Goal: Task Accomplishment & Management: Use online tool/utility

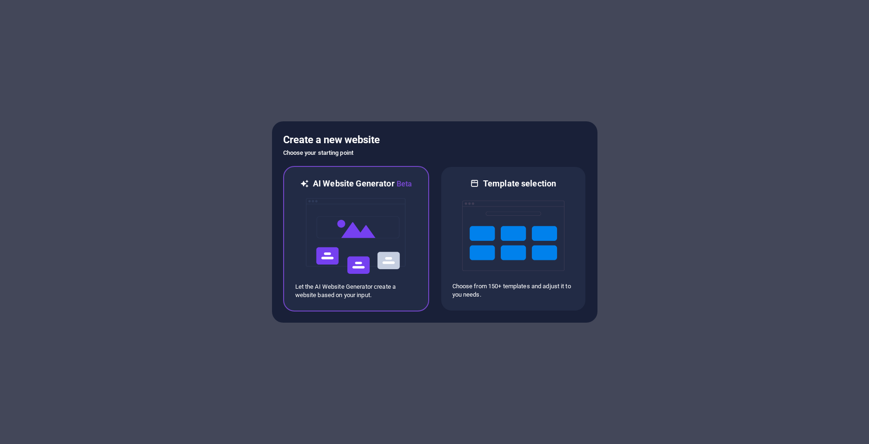
click at [388, 295] on p "Let the AI Website Generator create a website based on your input." at bounding box center [356, 291] width 122 height 17
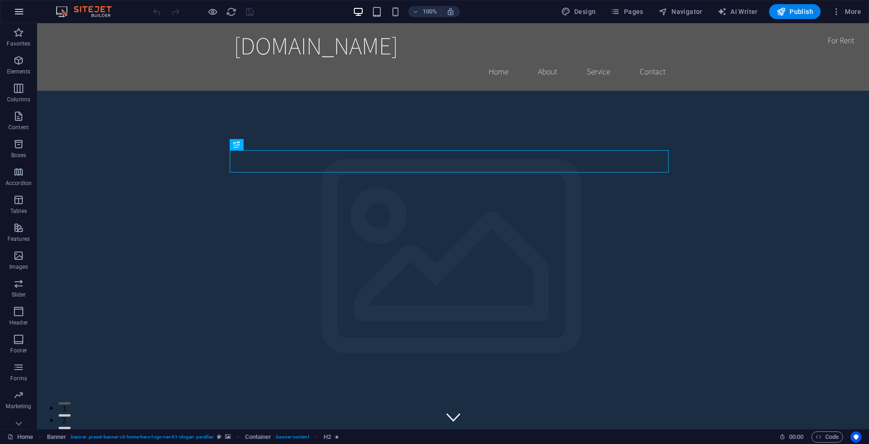
click at [18, 17] on icon "button" at bounding box center [18, 11] width 11 height 11
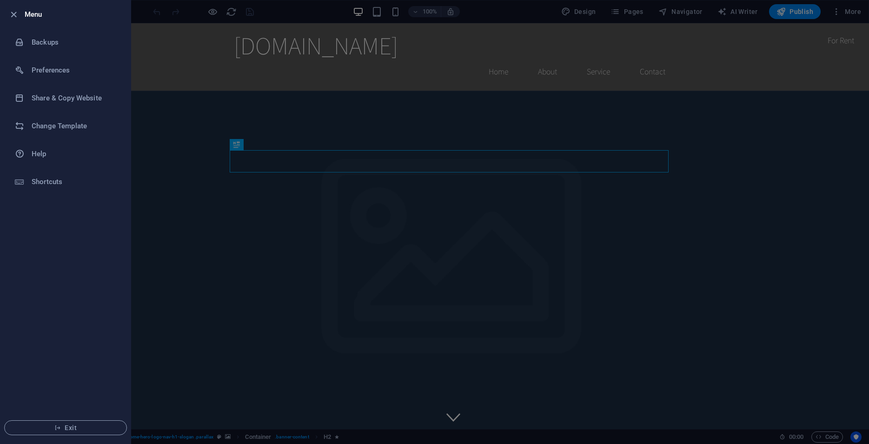
click at [721, 91] on div at bounding box center [434, 222] width 869 height 444
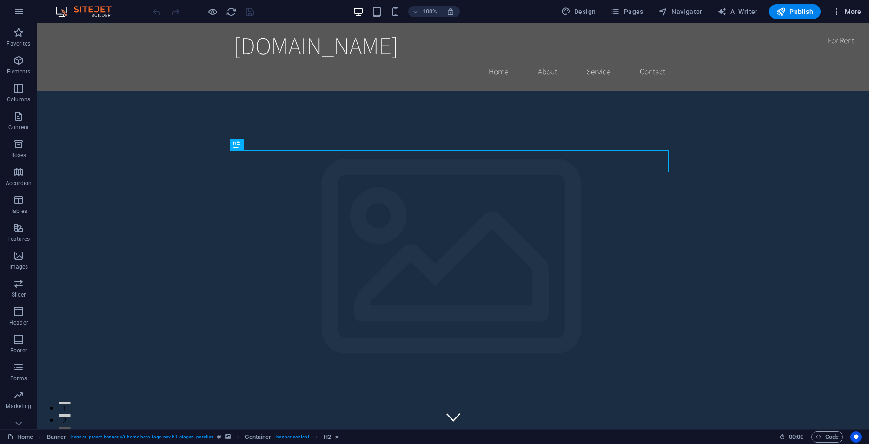
click at [850, 12] on span "More" at bounding box center [846, 11] width 29 height 9
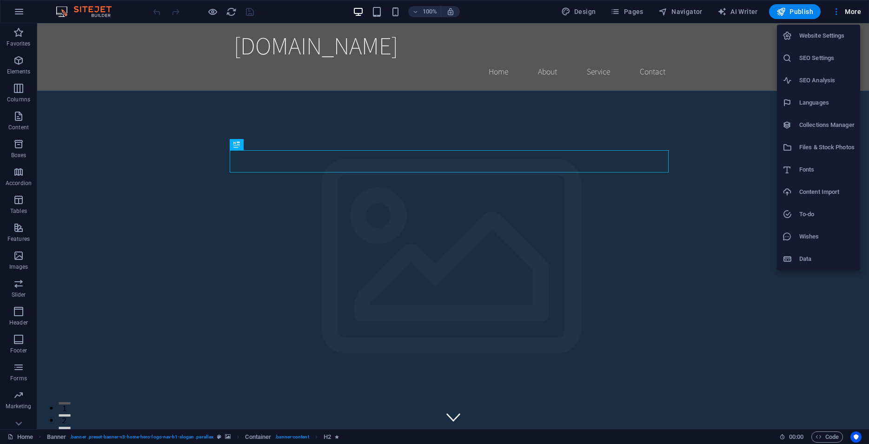
click at [828, 148] on h6 "Files & Stock Photos" at bounding box center [827, 147] width 55 height 11
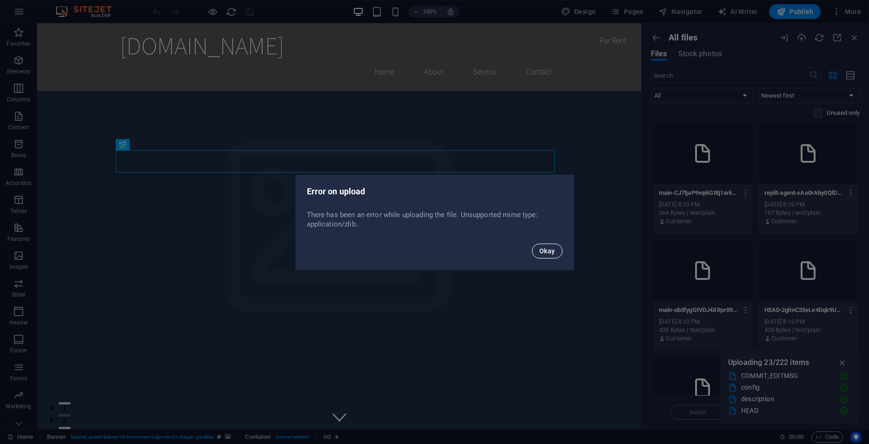
click at [550, 254] on span "Okay" at bounding box center [548, 250] width 16 height 7
click at [547, 254] on span "Okay" at bounding box center [548, 250] width 16 height 7
click at [555, 251] on span "Okay" at bounding box center [548, 250] width 16 height 7
click at [544, 256] on button "Okay" at bounding box center [547, 251] width 31 height 15
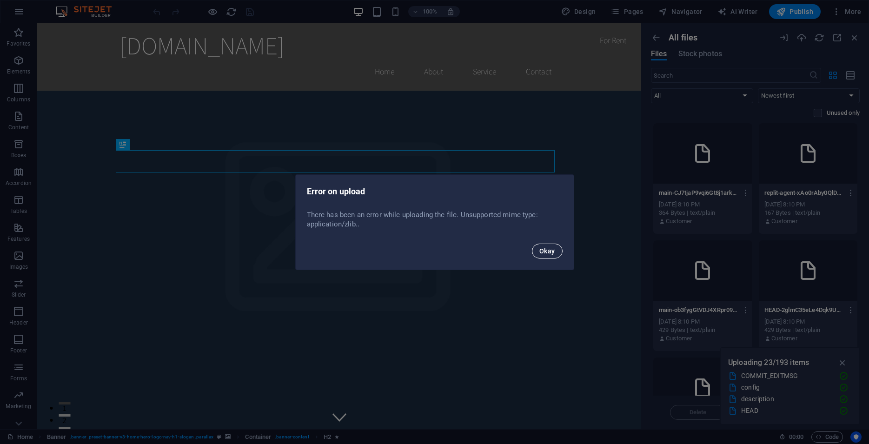
click at [538, 254] on button "Okay" at bounding box center [547, 251] width 31 height 15
click at [541, 251] on span "Okay" at bounding box center [548, 250] width 16 height 7
click at [550, 253] on span "Okay" at bounding box center [548, 250] width 16 height 7
click at [543, 252] on span "Okay" at bounding box center [548, 250] width 16 height 7
click at [553, 253] on span "Okay" at bounding box center [548, 250] width 16 height 7
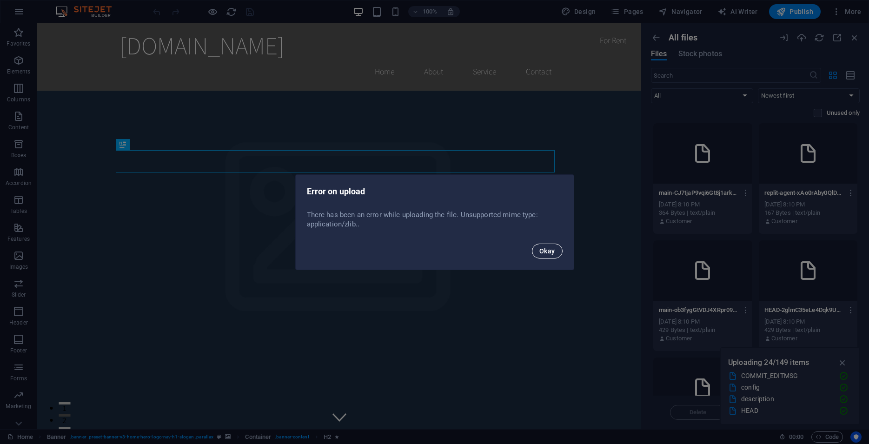
click at [539, 251] on button "Okay" at bounding box center [547, 251] width 31 height 15
click at [555, 254] on span "Okay" at bounding box center [548, 250] width 16 height 7
click at [540, 255] on button "Okay" at bounding box center [547, 251] width 31 height 15
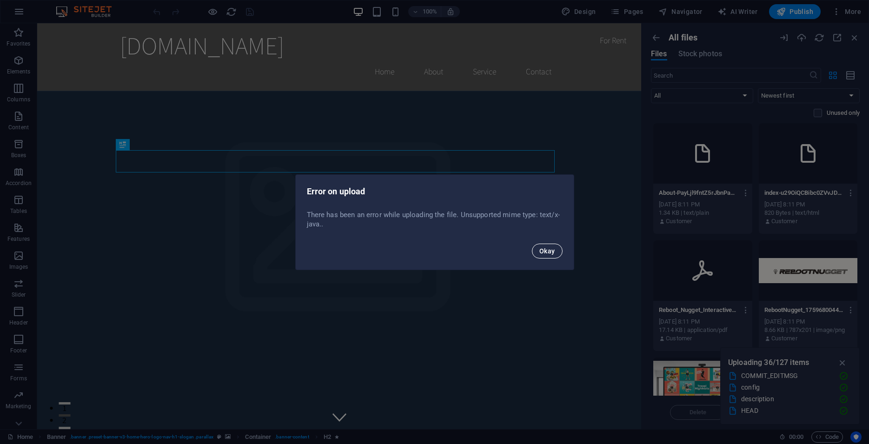
click at [538, 253] on button "Okay" at bounding box center [547, 251] width 31 height 15
click at [544, 251] on span "Okay" at bounding box center [548, 250] width 16 height 7
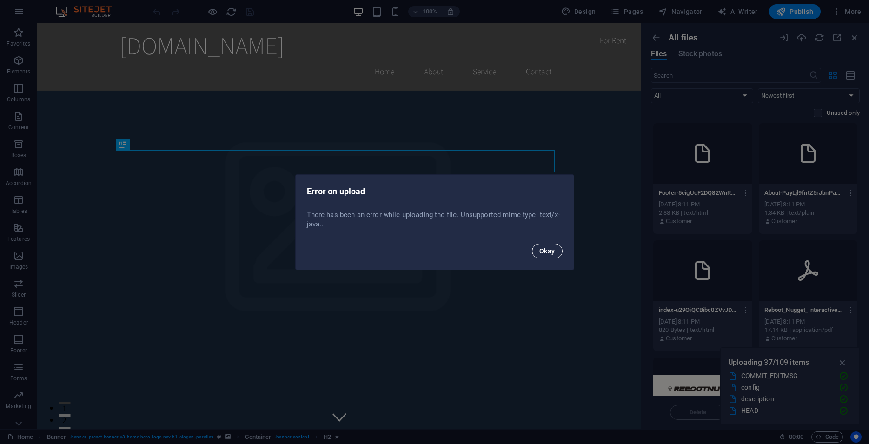
click at [536, 253] on button "Okay" at bounding box center [547, 251] width 31 height 15
click at [554, 253] on span "Okay" at bounding box center [548, 250] width 16 height 7
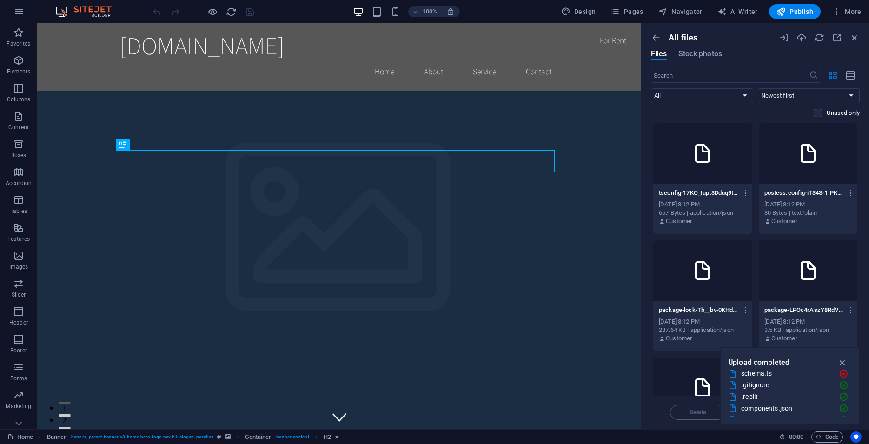
scroll to position [2896, 0]
click at [843, 361] on icon "button" at bounding box center [843, 363] width 11 height 10
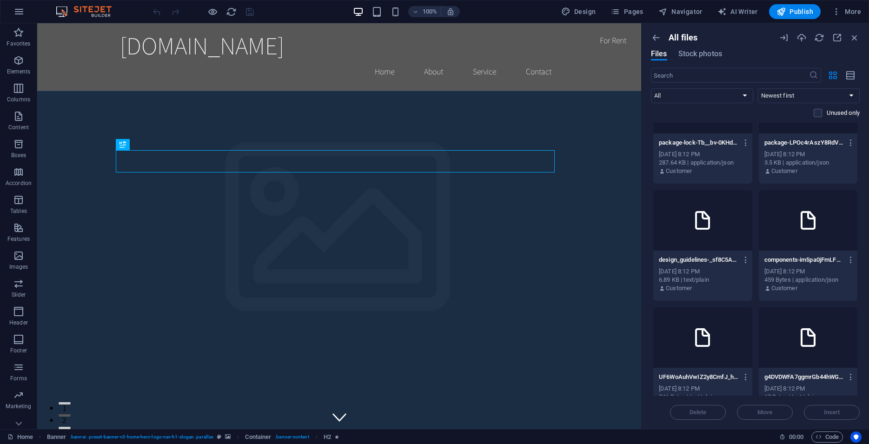
scroll to position [0, 0]
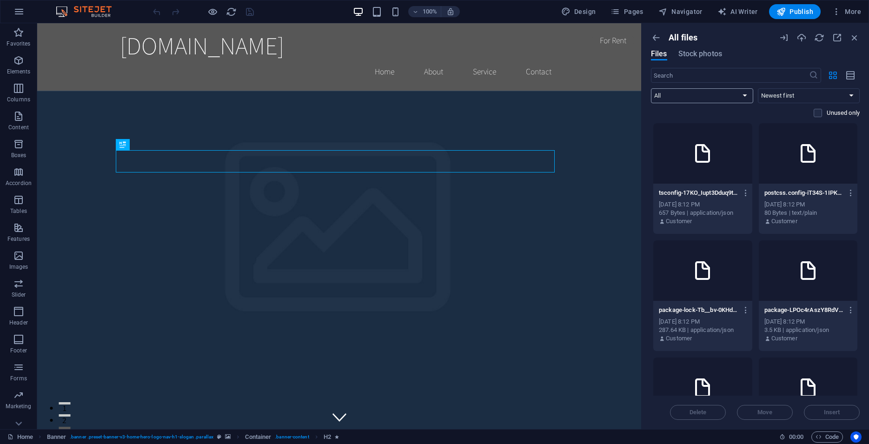
click at [651, 88] on select "All Images Documents Audio Video Vector Other" at bounding box center [702, 95] width 102 height 15
click at [729, 95] on select "All Images Documents Audio Video Vector Other" at bounding box center [702, 95] width 102 height 15
click at [744, 194] on icon "button" at bounding box center [746, 193] width 9 height 8
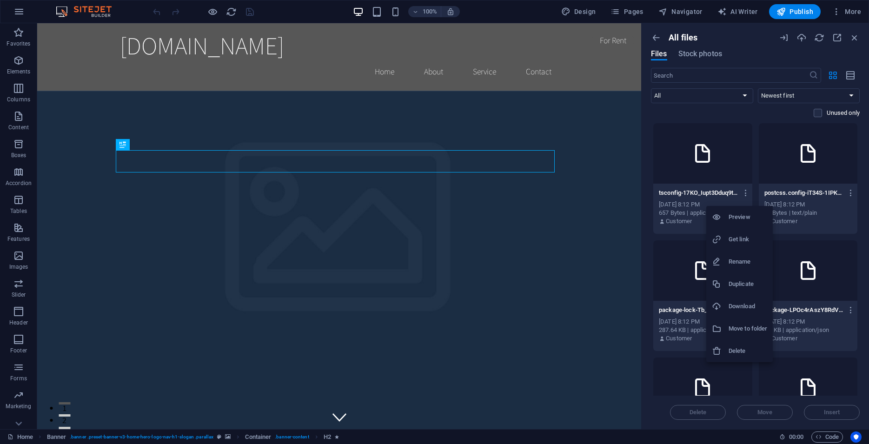
click at [679, 219] on div at bounding box center [434, 222] width 869 height 444
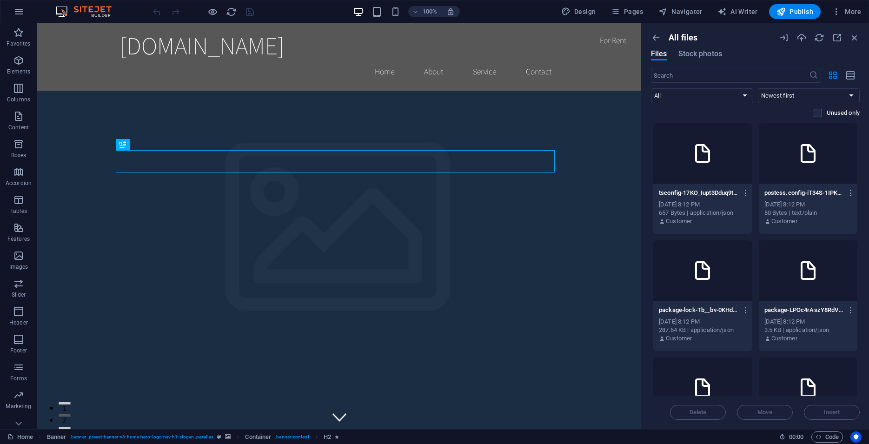
click at [710, 161] on icon at bounding box center [703, 153] width 22 height 22
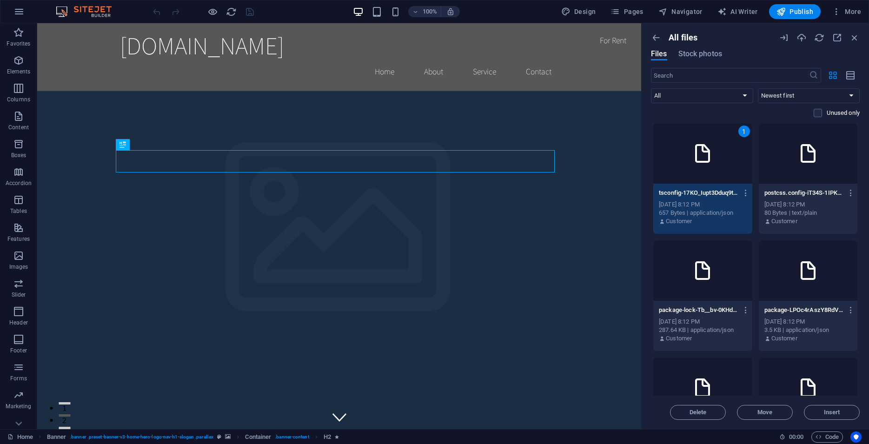
click at [780, 155] on div at bounding box center [808, 153] width 99 height 60
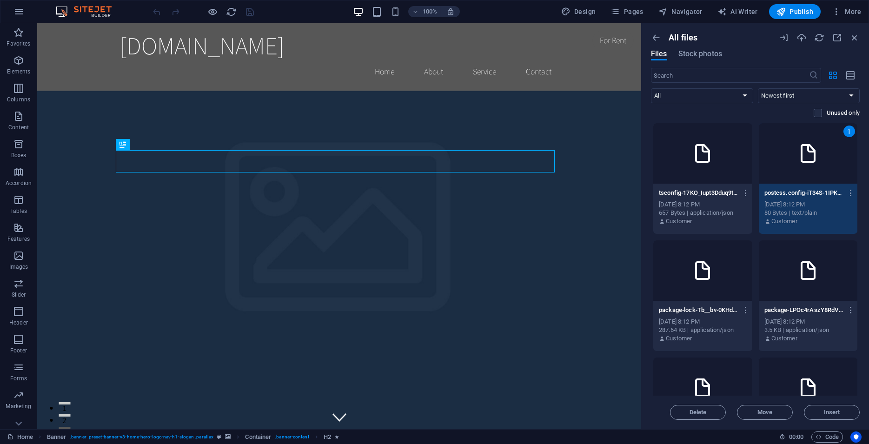
click at [722, 164] on div at bounding box center [703, 153] width 99 height 60
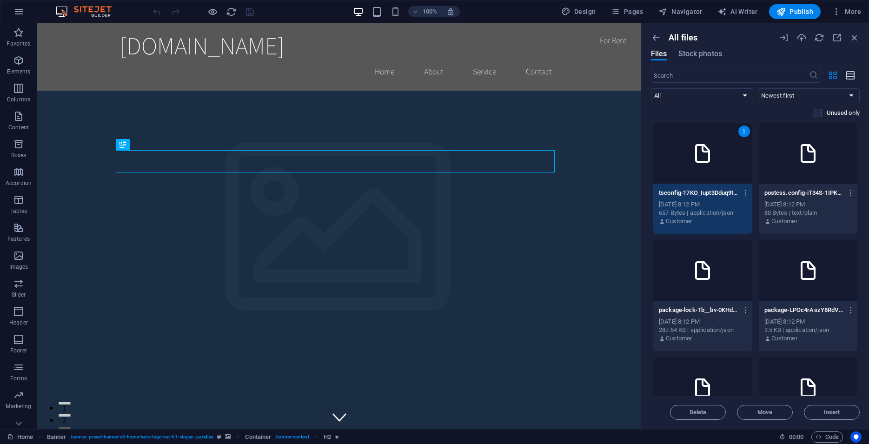
click at [847, 75] on icon "button" at bounding box center [851, 75] width 10 height 11
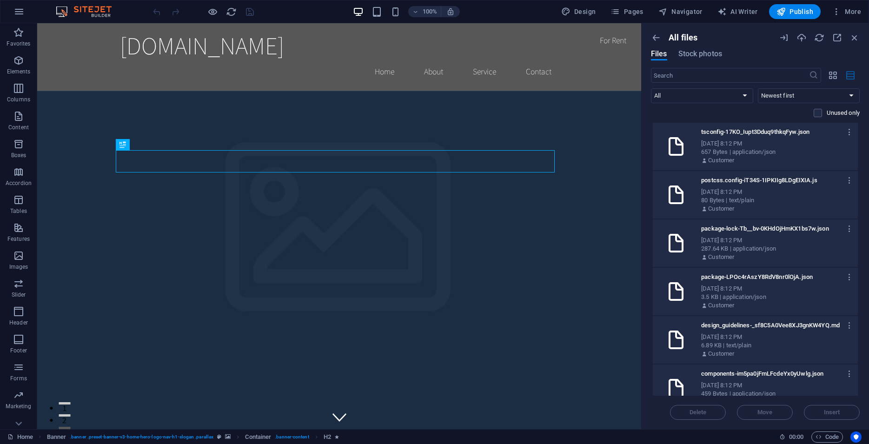
click at [847, 75] on icon "button" at bounding box center [851, 75] width 10 height 11
click at [835, 75] on icon "button" at bounding box center [833, 75] width 11 height 10
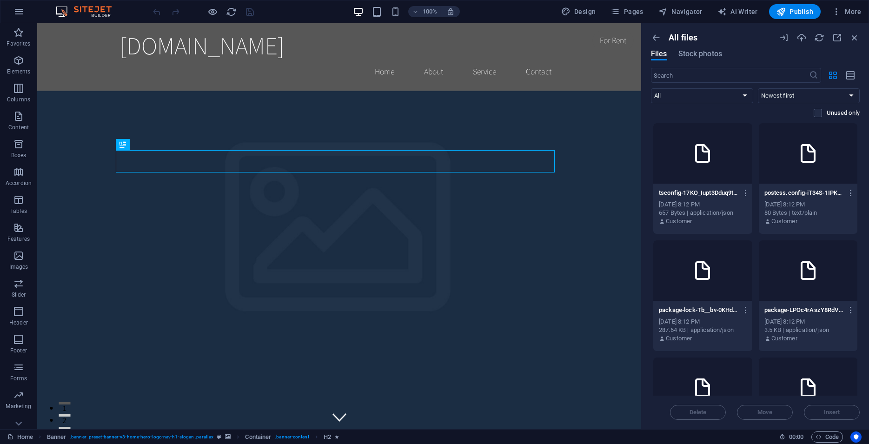
click at [696, 180] on div at bounding box center [703, 153] width 99 height 60
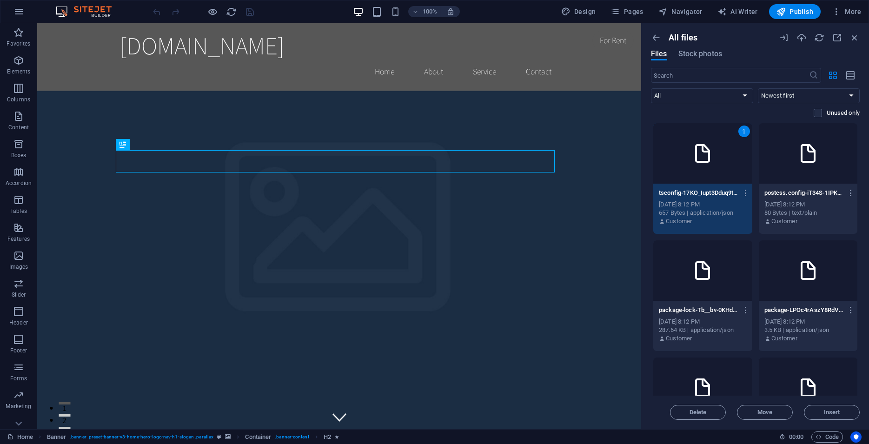
click at [777, 168] on div at bounding box center [808, 153] width 99 height 60
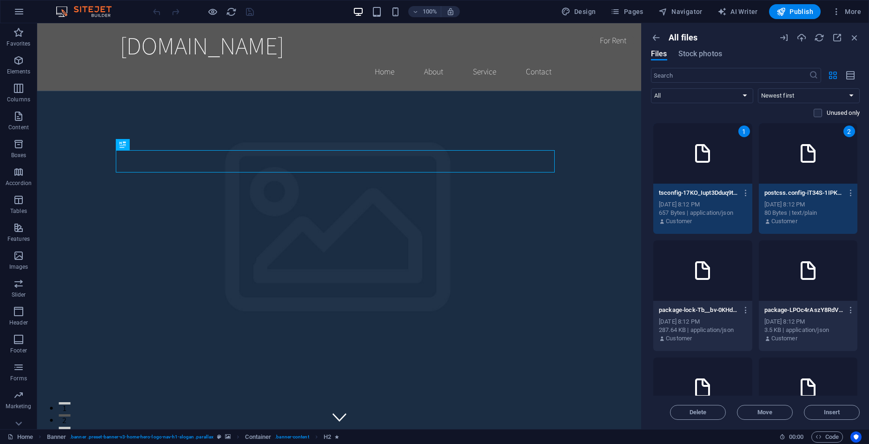
click at [705, 265] on icon at bounding box center [703, 271] width 22 height 22
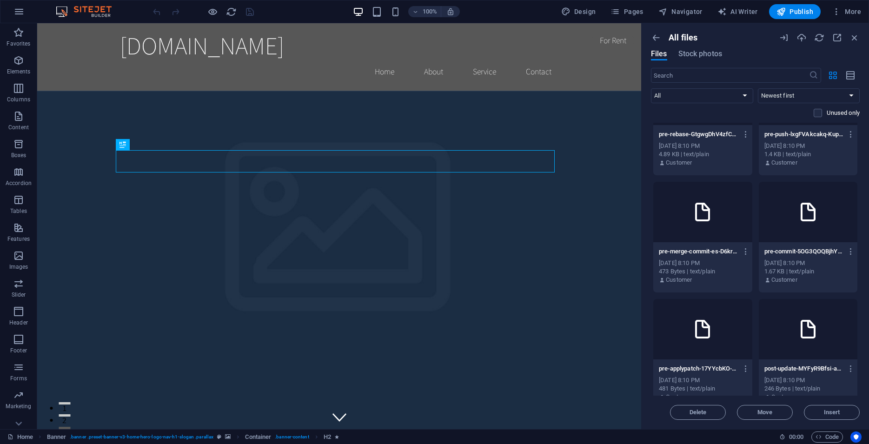
scroll to position [5348, 0]
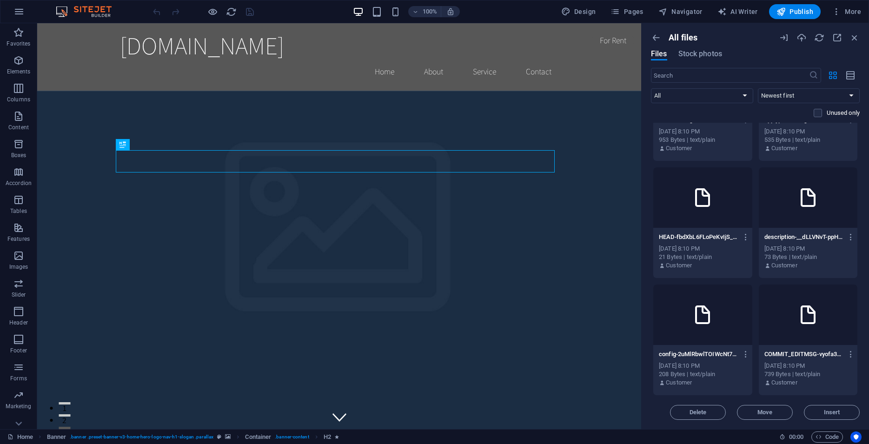
click at [799, 368] on div "[DATE] 8:10 PM" at bounding box center [809, 366] width 88 height 8
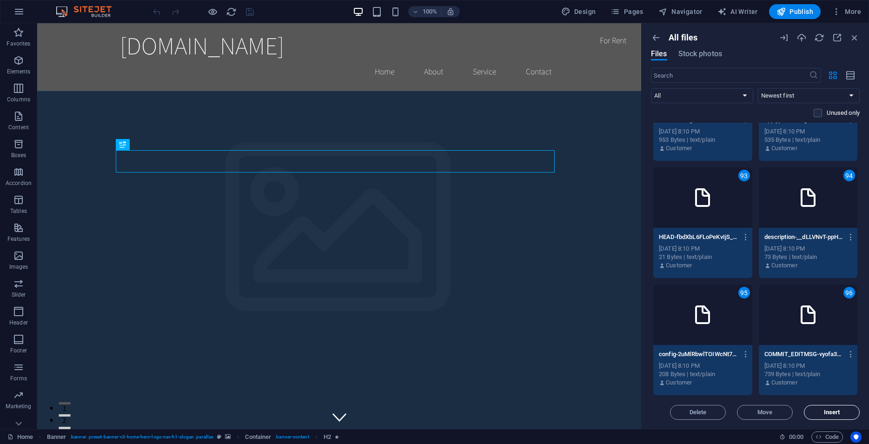
click at [818, 407] on button "Insert" at bounding box center [832, 412] width 56 height 15
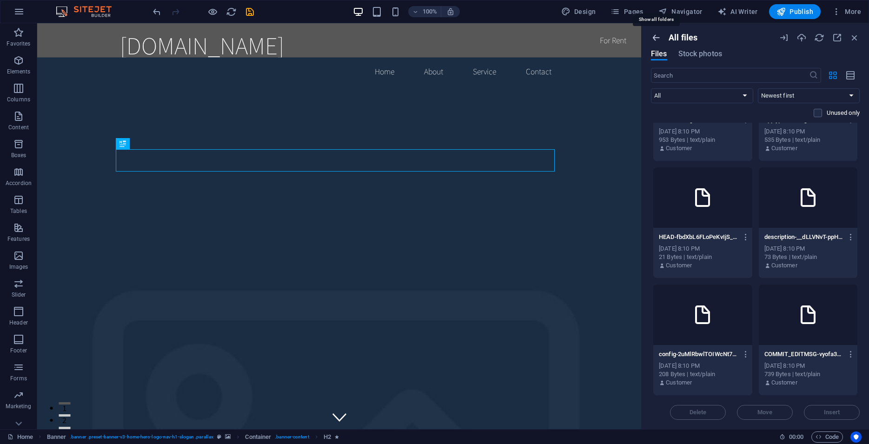
click at [658, 39] on icon "button" at bounding box center [656, 38] width 10 height 10
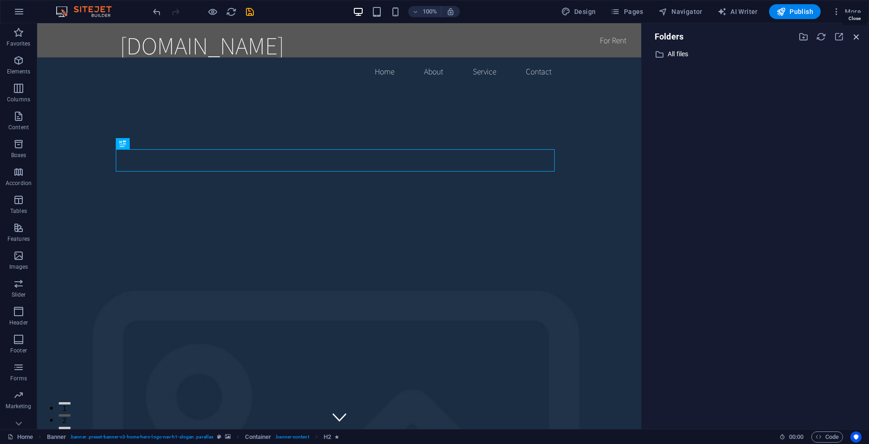
click at [858, 40] on icon "button" at bounding box center [857, 37] width 10 height 10
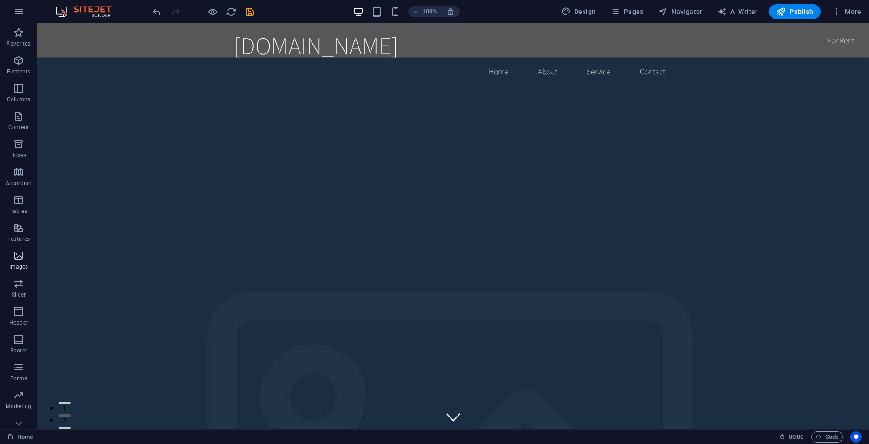
scroll to position [13, 0]
click at [836, 12] on icon "button" at bounding box center [836, 11] width 9 height 9
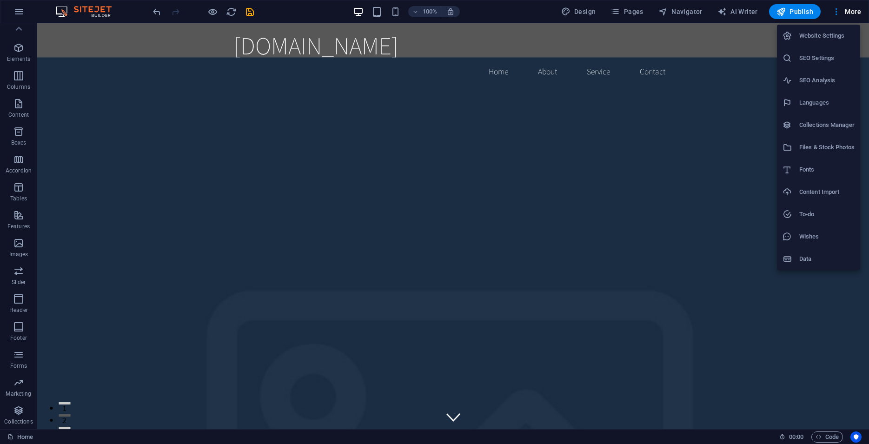
click at [835, 37] on h6 "Website Settings" at bounding box center [827, 35] width 55 height 11
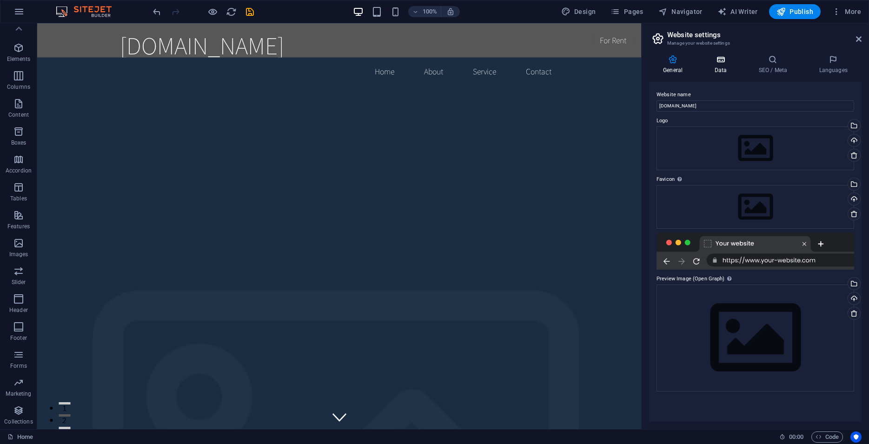
click at [722, 70] on h4 "Data" at bounding box center [723, 65] width 44 height 20
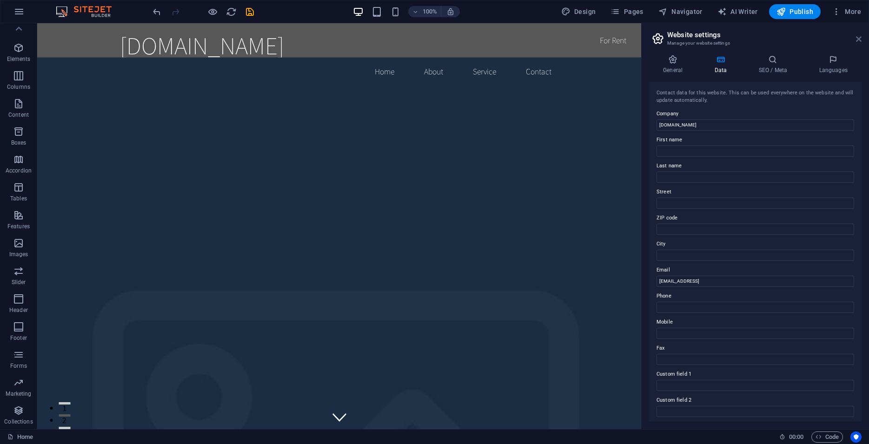
click at [861, 40] on icon at bounding box center [859, 38] width 6 height 7
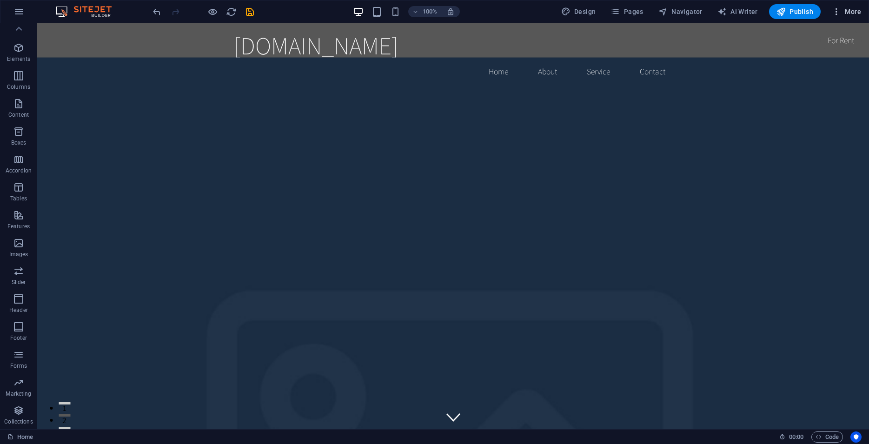
click at [839, 9] on icon "button" at bounding box center [836, 11] width 9 height 9
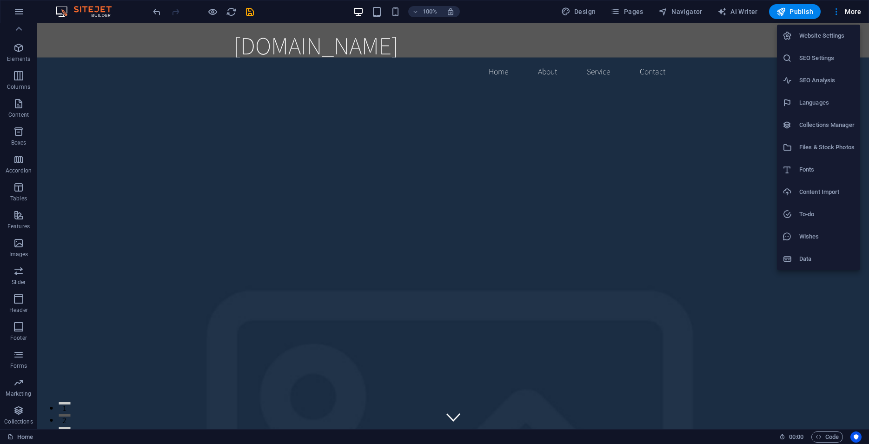
click at [822, 187] on h6 "Content Import" at bounding box center [827, 192] width 55 height 11
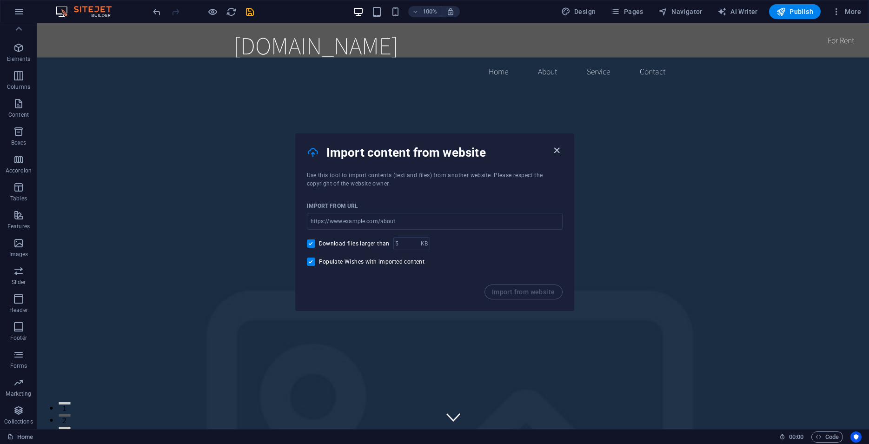
click at [556, 153] on icon "button" at bounding box center [557, 150] width 11 height 11
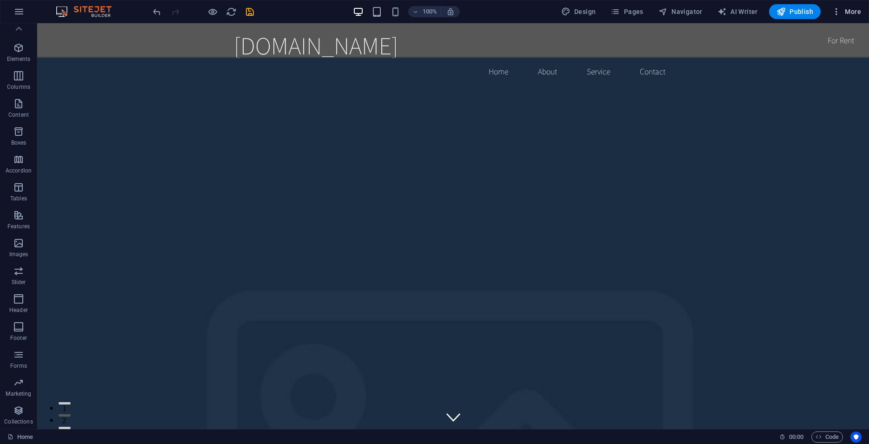
click at [839, 8] on icon "button" at bounding box center [836, 11] width 9 height 9
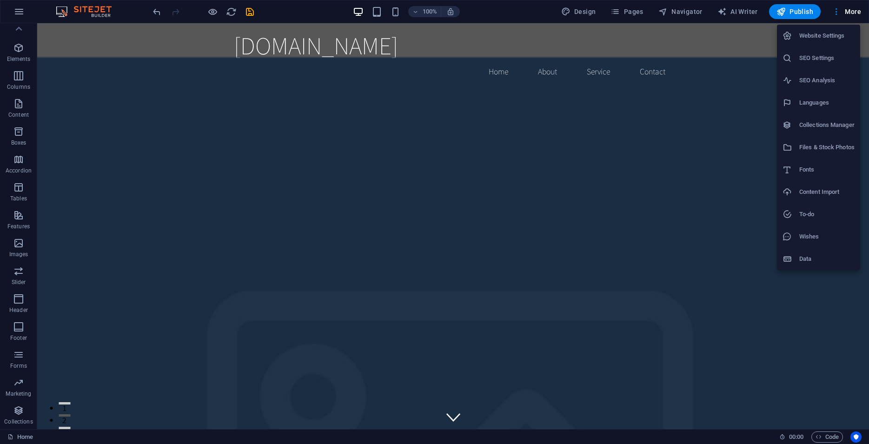
click at [807, 146] on h6 "Files & Stock Photos" at bounding box center [827, 147] width 55 height 11
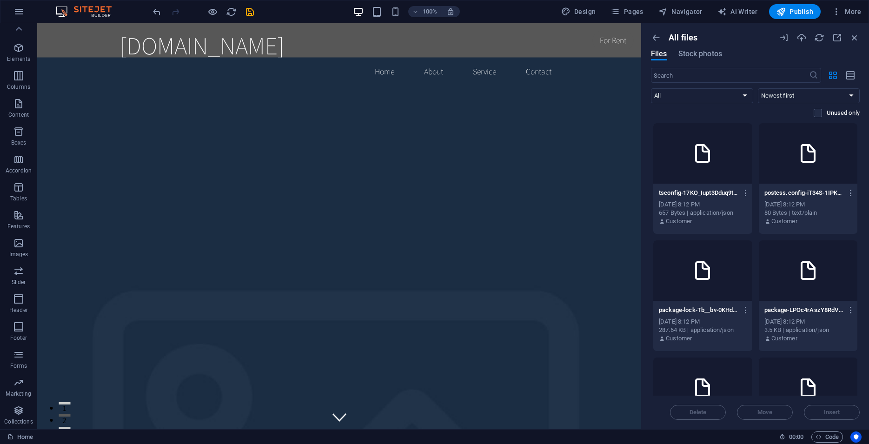
click at [721, 200] on div "[DATE] 8:12 PM" at bounding box center [703, 204] width 88 height 8
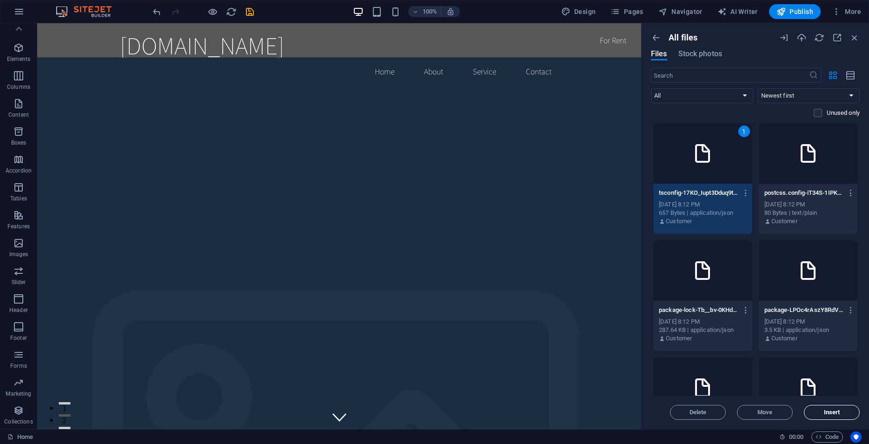
click at [829, 415] on span "Insert" at bounding box center [832, 413] width 16 height 6
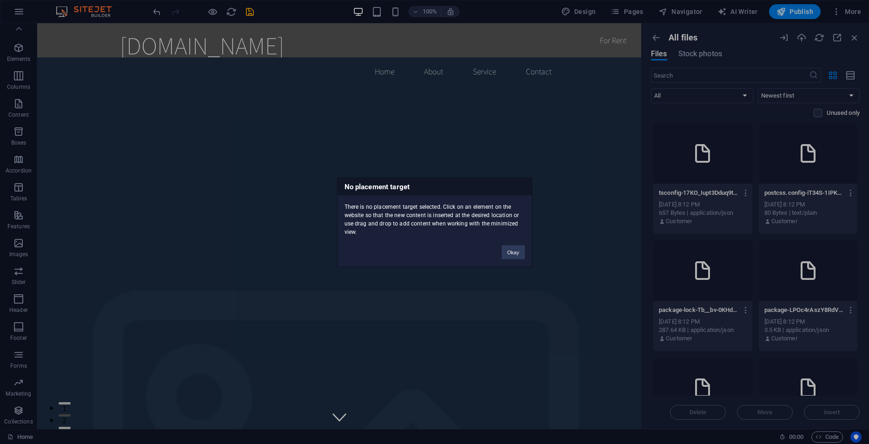
click at [502, 249] on div "Okay" at bounding box center [513, 248] width 37 height 24
click at [516, 254] on button "Okay" at bounding box center [513, 252] width 23 height 14
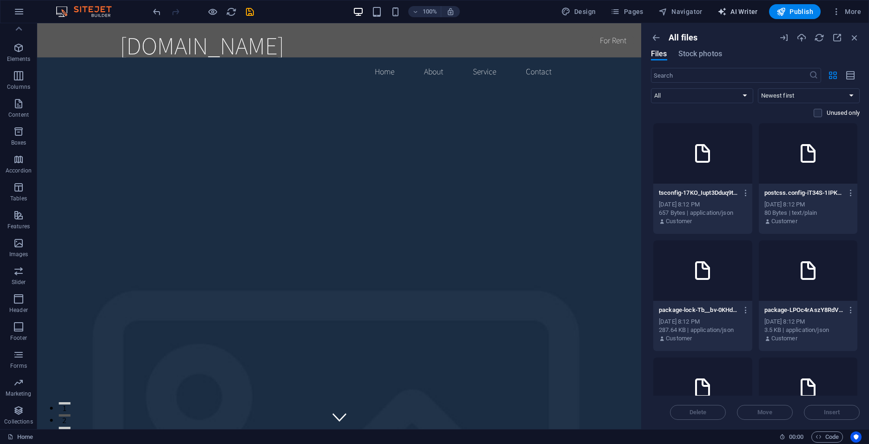
click at [723, 13] on icon "button" at bounding box center [722, 11] width 9 height 9
select select "English"
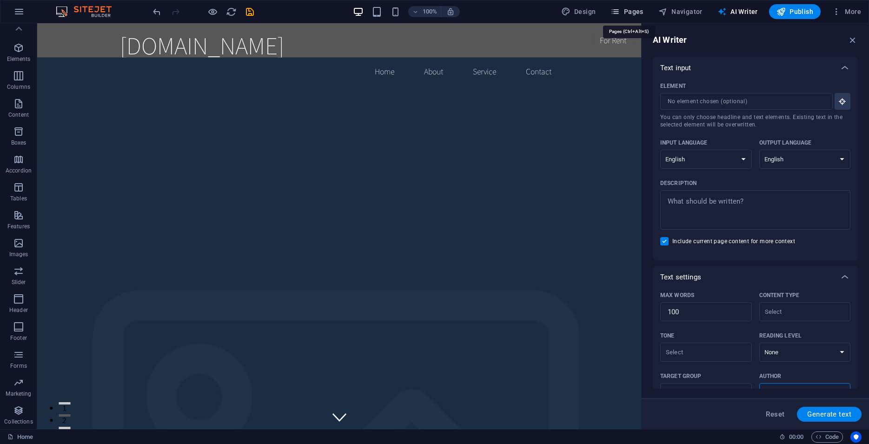
click at [620, 11] on icon "button" at bounding box center [615, 11] width 9 height 9
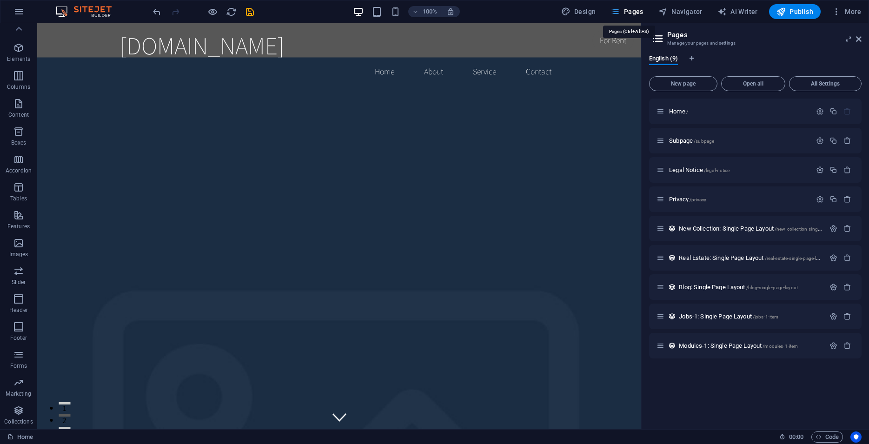
click at [620, 11] on icon "button" at bounding box center [615, 11] width 9 height 9
click at [591, 13] on span "Design" at bounding box center [578, 11] width 35 height 9
select select "rem"
select select "200"
select select "px"
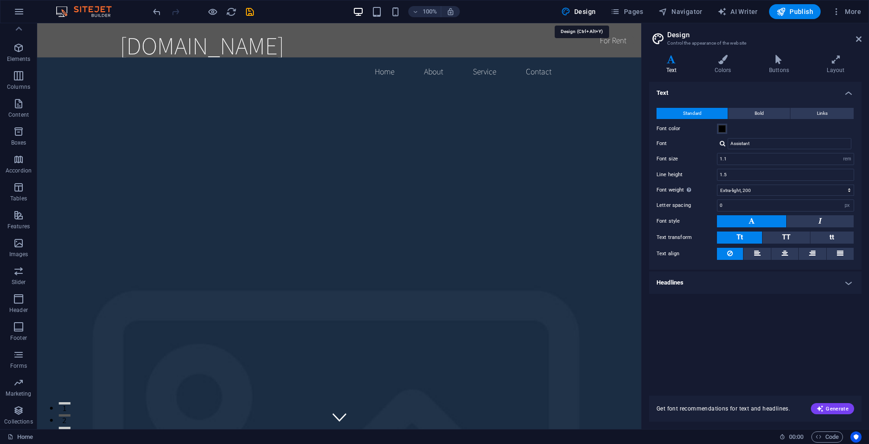
click at [552, 19] on div "100% Design Pages Navigator AI Writer Publish More" at bounding box center [434, 11] width 868 height 22
click at [834, 11] on icon "button" at bounding box center [836, 11] width 9 height 9
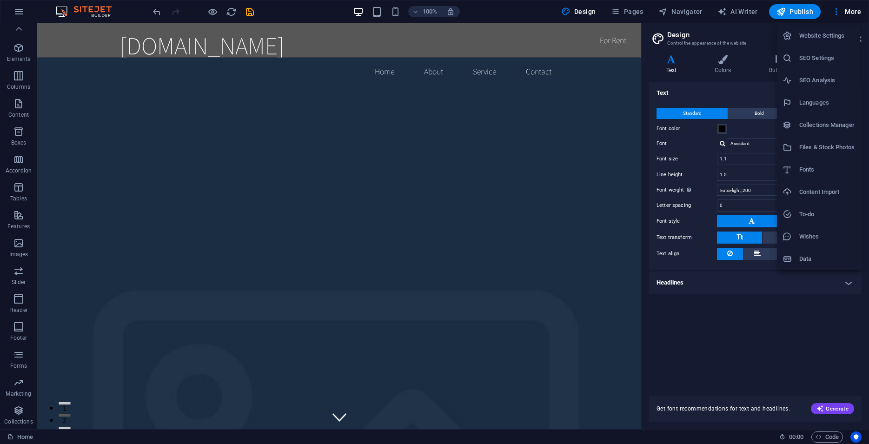
click at [825, 144] on h6 "Files & Stock Photos" at bounding box center [827, 147] width 55 height 11
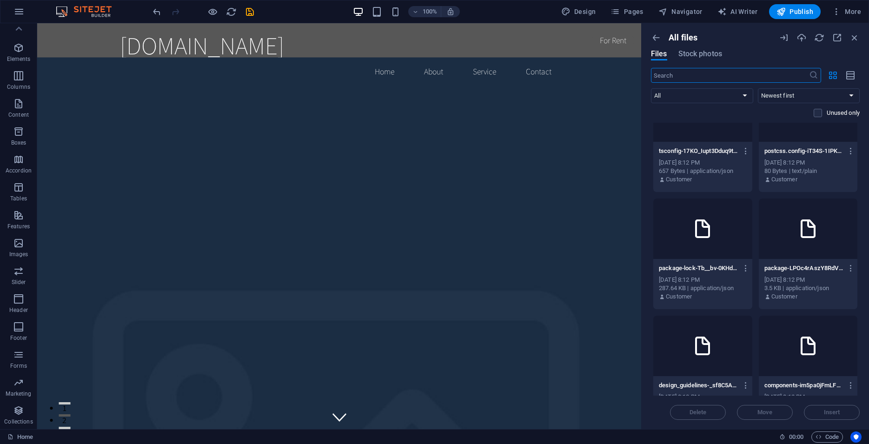
scroll to position [0, 0]
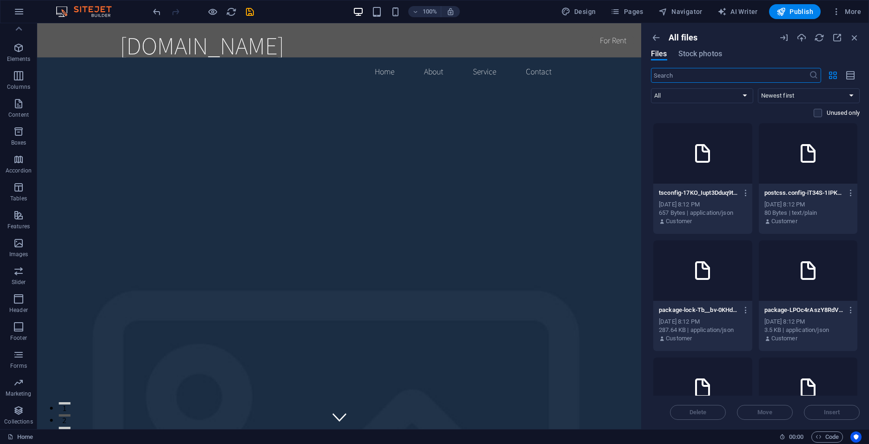
click at [796, 168] on div at bounding box center [808, 153] width 99 height 60
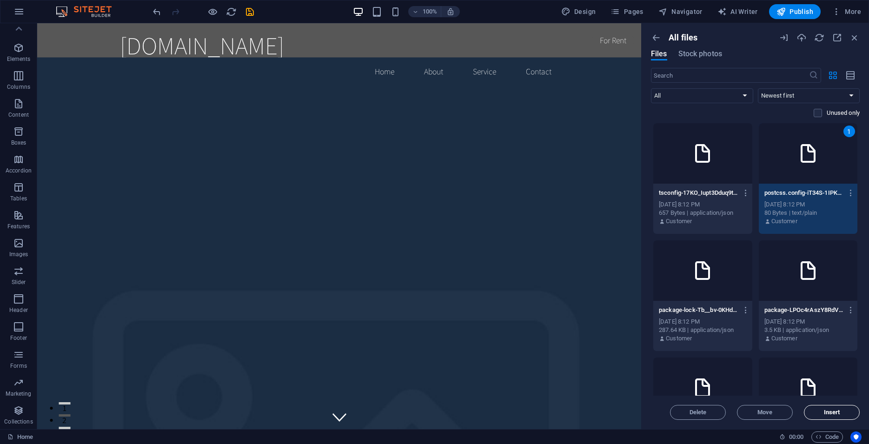
click at [822, 411] on span "Insert" at bounding box center [831, 413] width 47 height 6
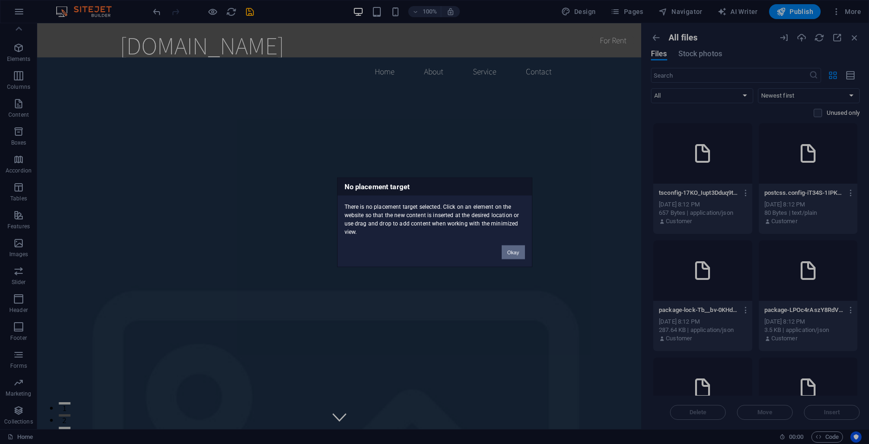
click at [510, 250] on button "Okay" at bounding box center [513, 252] width 23 height 14
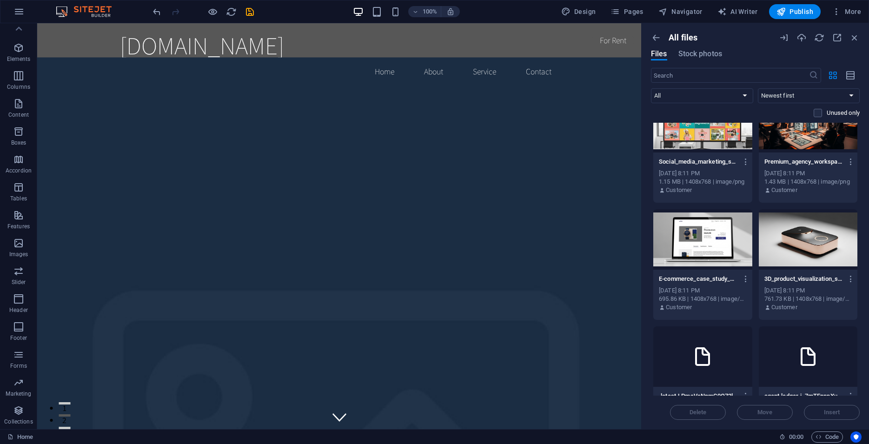
scroll to position [3699, 0]
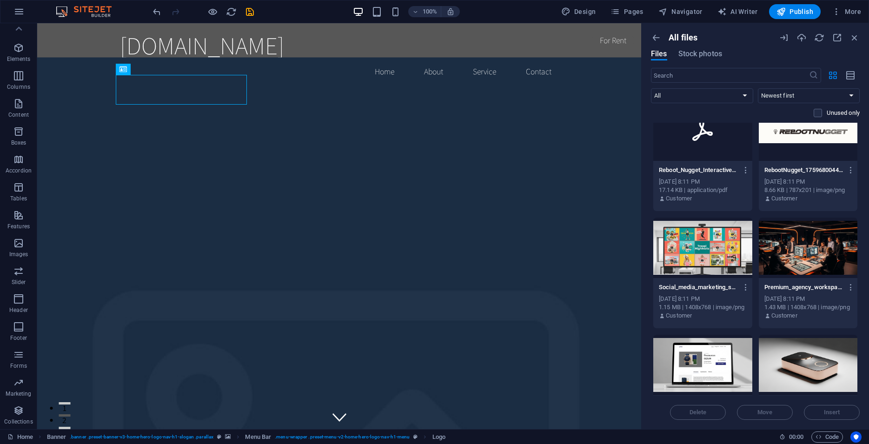
scroll to position [3615, 0]
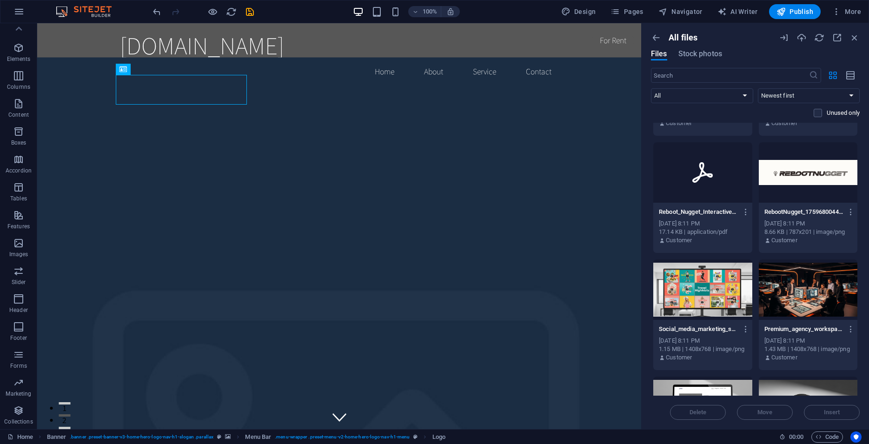
click at [795, 217] on div "RebootNugget_1759680044903-KcKX0JfW85nGR1eZBZdNCQ.png RebootNugget_175968004490…" at bounding box center [809, 212] width 88 height 15
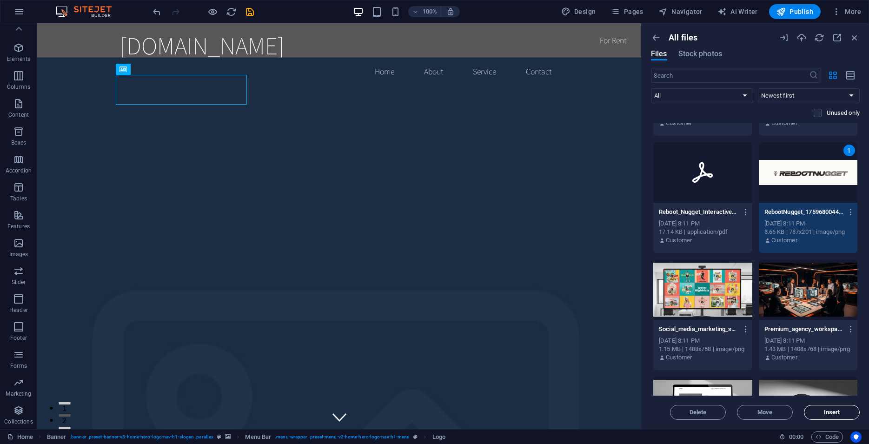
click at [813, 409] on button "Insert" at bounding box center [832, 412] width 56 height 15
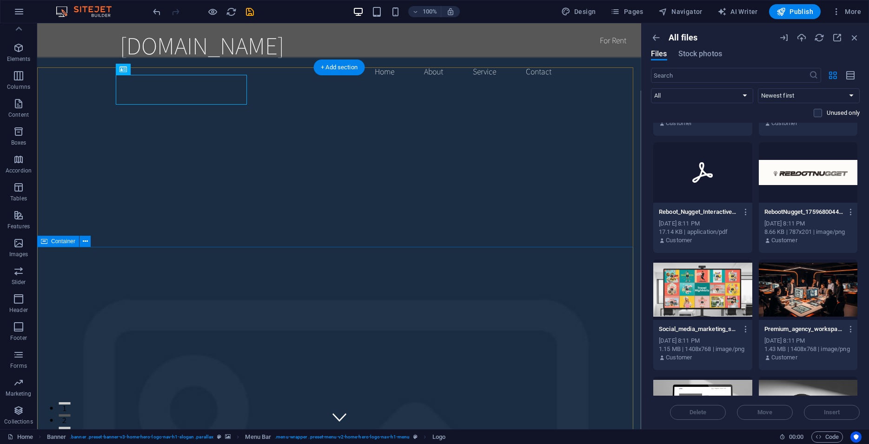
click at [806, 285] on div at bounding box center [808, 290] width 99 height 60
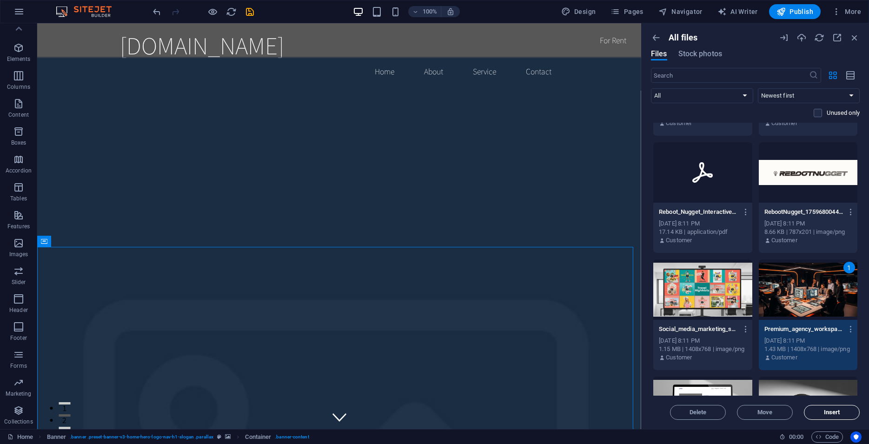
click at [817, 408] on button "Insert" at bounding box center [832, 412] width 56 height 15
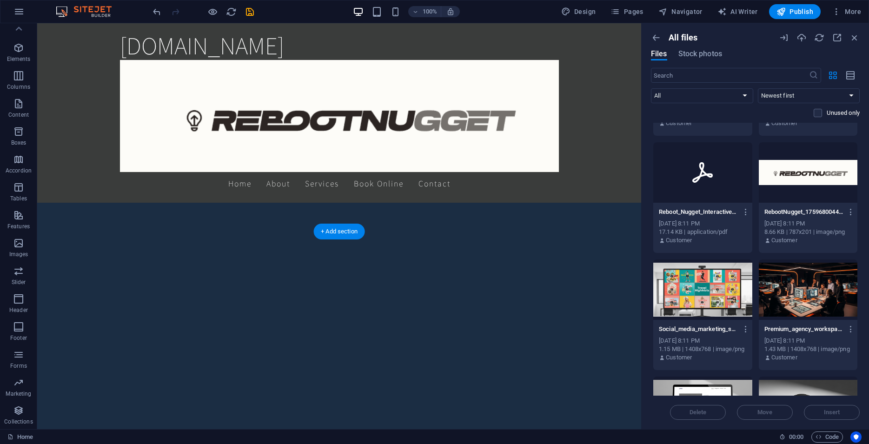
scroll to position [2459, 0]
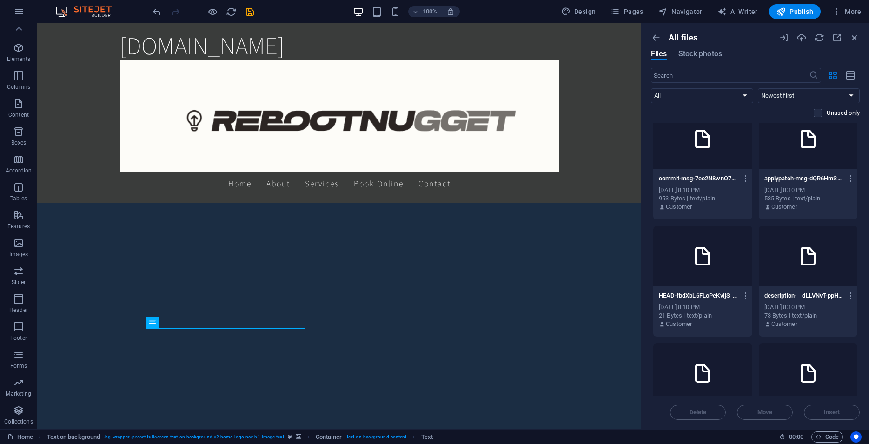
scroll to position [5348, 0]
